Goal: Obtain resource: Download file/media

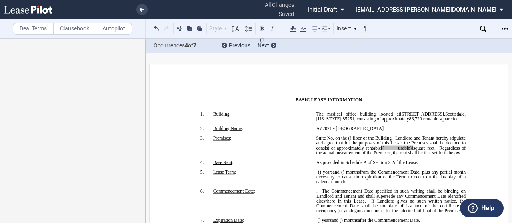
scroll to position [83, 0]
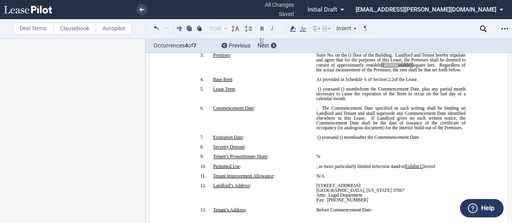
click at [504, 29] on use "Open Lease options menu" at bounding box center [504, 28] width 6 height 1
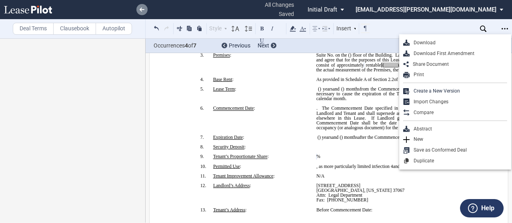
click at [143, 5] on link at bounding box center [141, 9] width 11 height 11
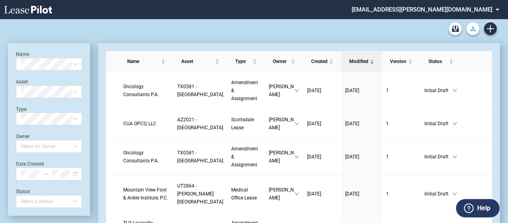
click at [470, 27] on icon "Download Blank Form" at bounding box center [472, 28] width 5 height 5
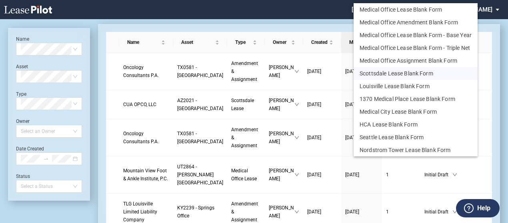
click at [441, 73] on button "Scottsdale Lease Blank Form" at bounding box center [415, 73] width 124 height 13
